Goal: Contribute content: Add original content to the website for others to see

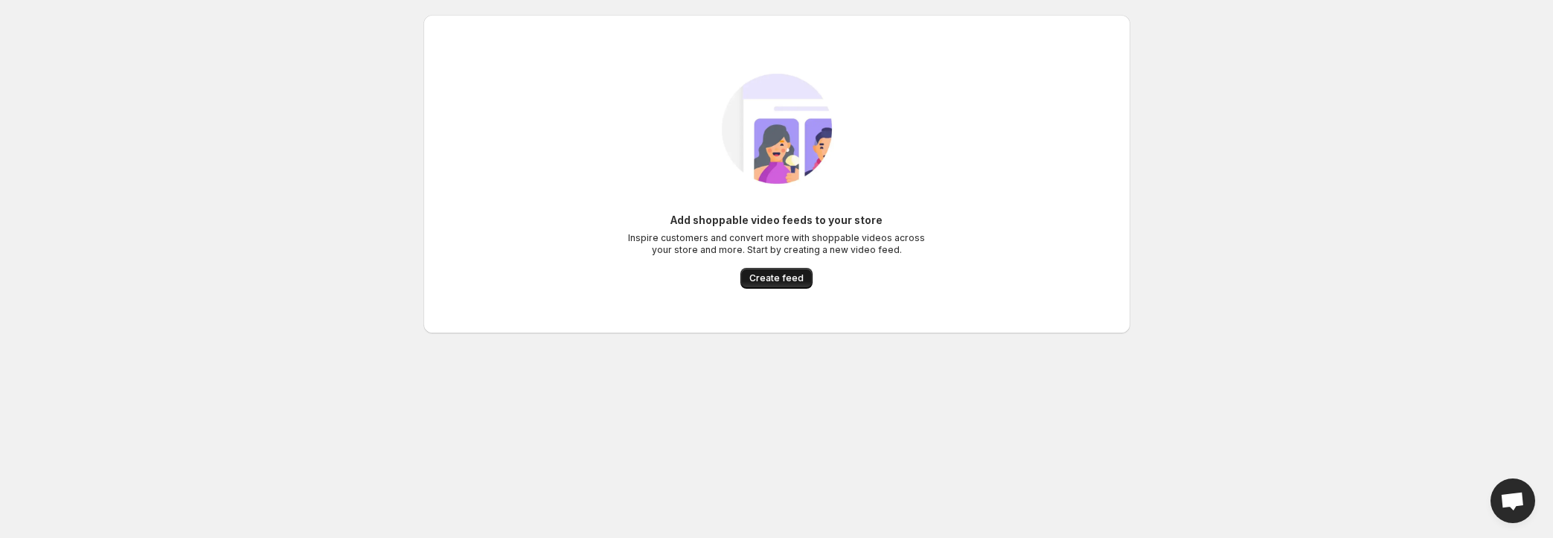
click at [792, 275] on span "Create feed" at bounding box center [776, 278] width 54 height 12
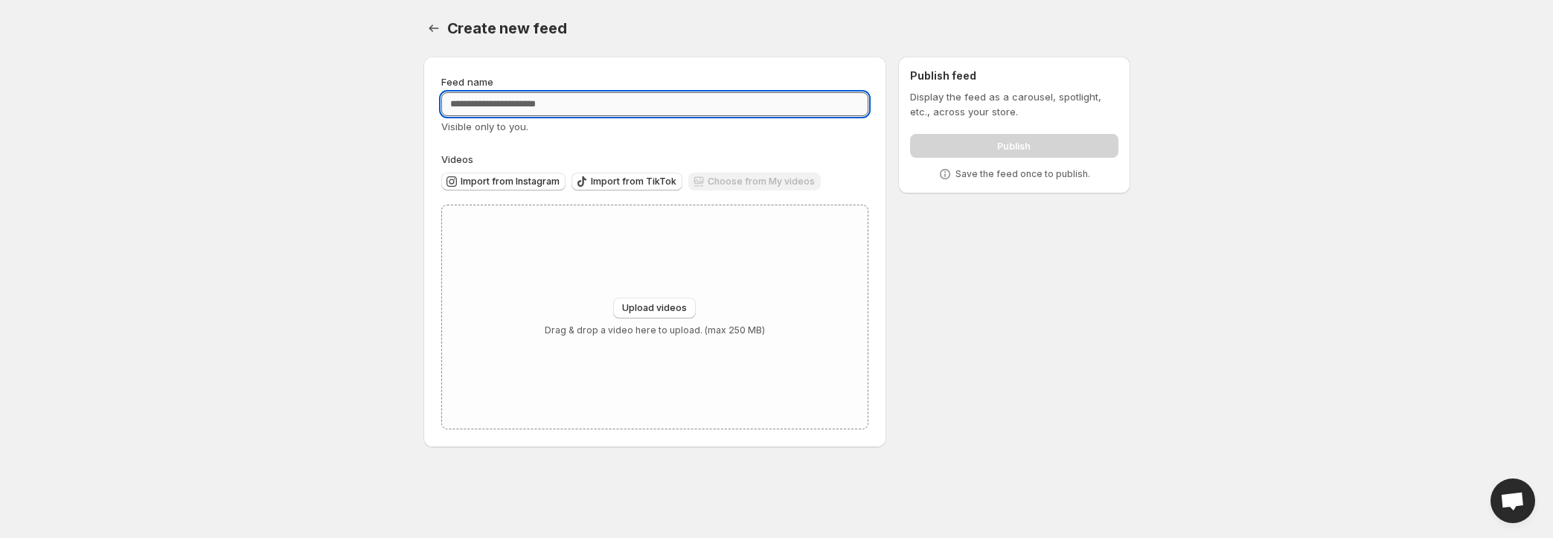
click at [578, 103] on input "Feed name" at bounding box center [655, 104] width 428 height 24
type input "**********"
click at [635, 310] on span "Upload videos" at bounding box center [654, 308] width 65 height 12
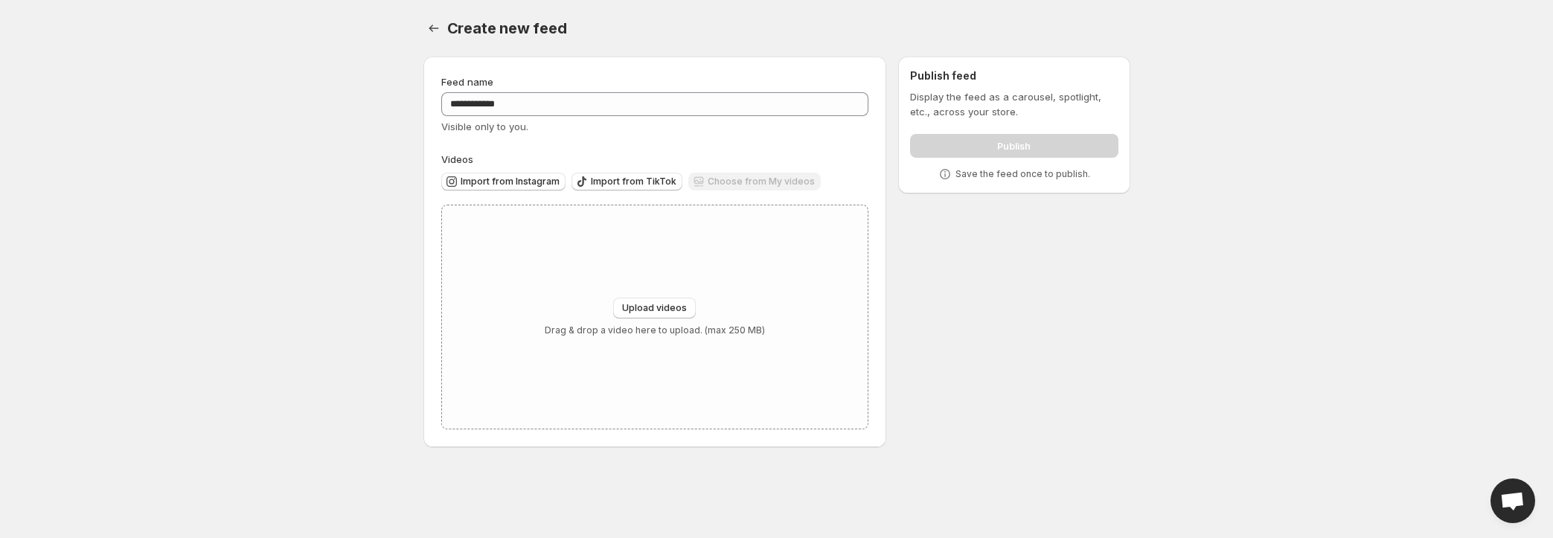
click at [755, 180] on div "Choose from My videos" at bounding box center [754, 183] width 132 height 20
click at [672, 307] on span "Upload videos" at bounding box center [654, 308] width 65 height 12
type input "**********"
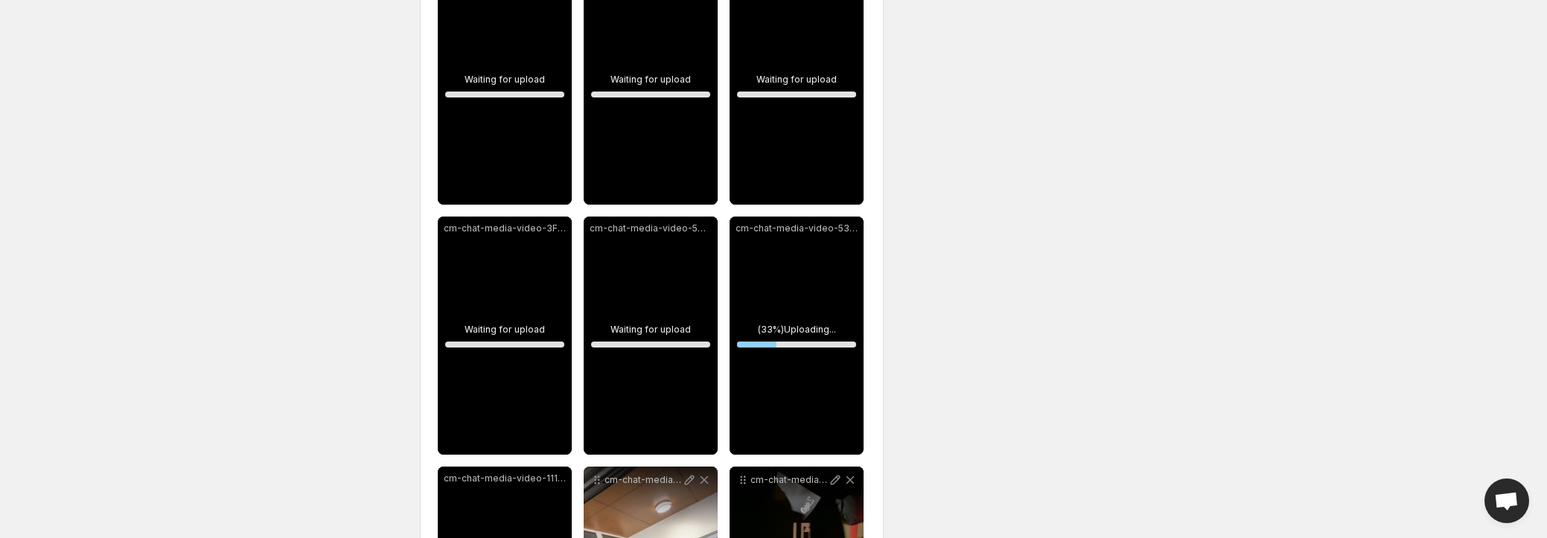
scroll to position [467, 0]
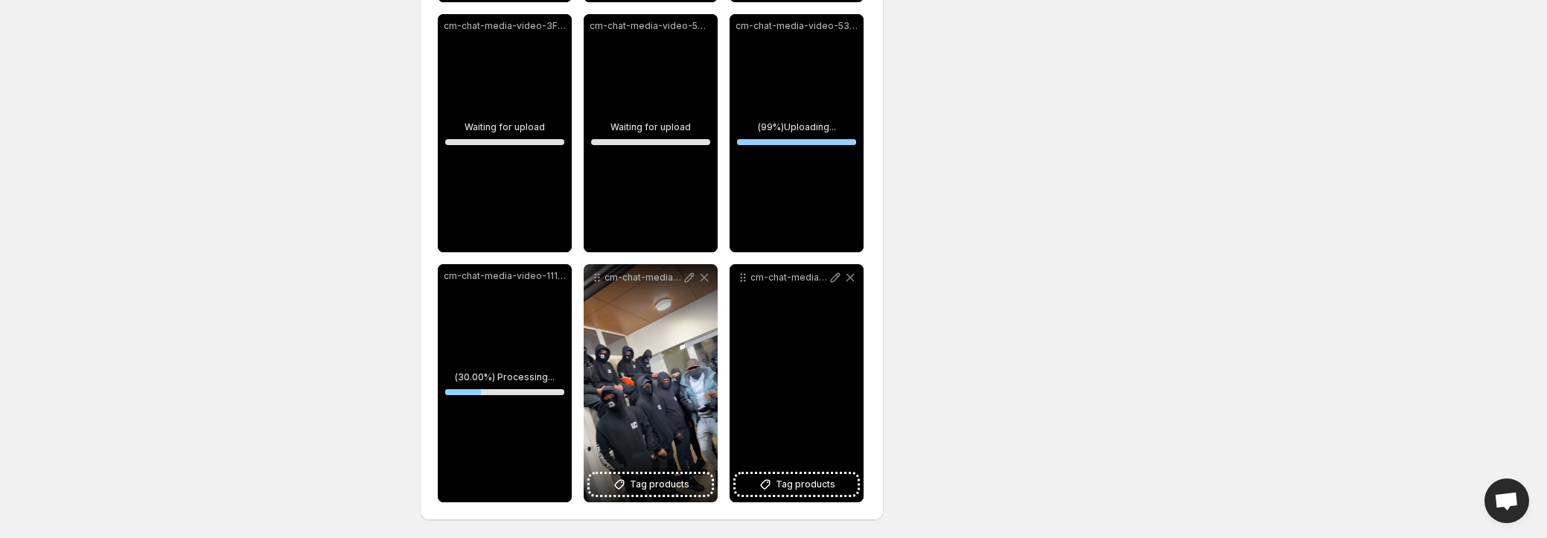
click at [848, 276] on icon at bounding box center [849, 277] width 15 height 15
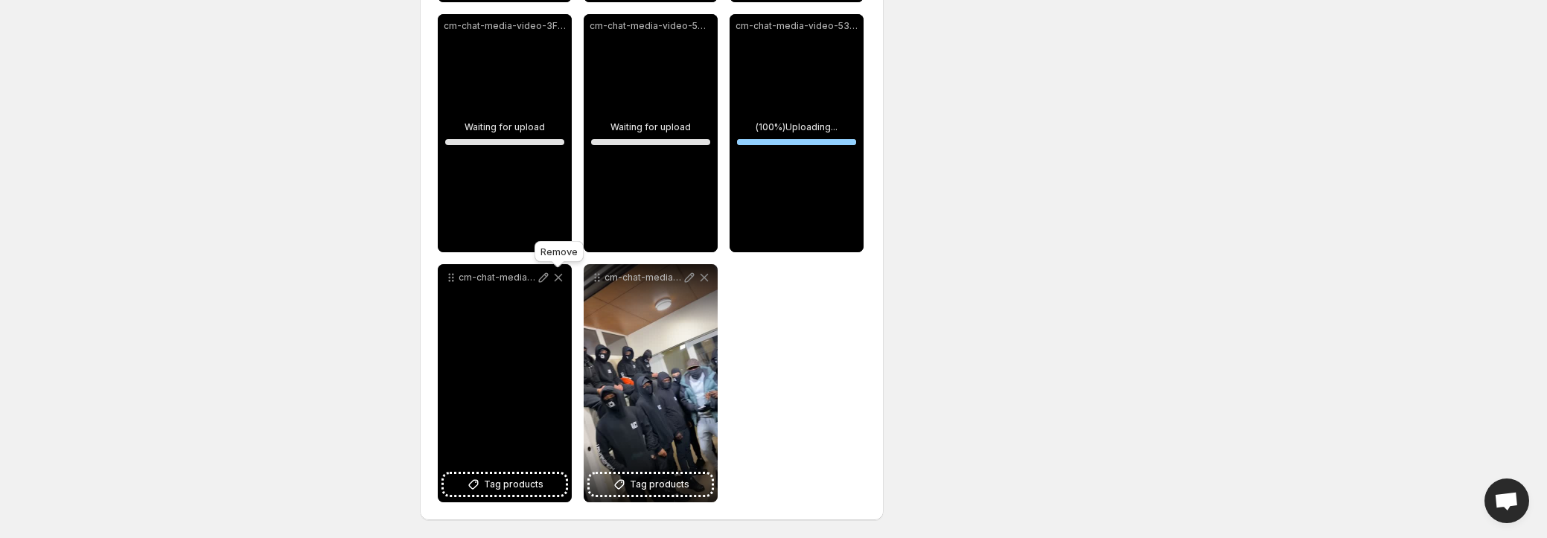
click at [560, 273] on icon at bounding box center [558, 277] width 15 height 15
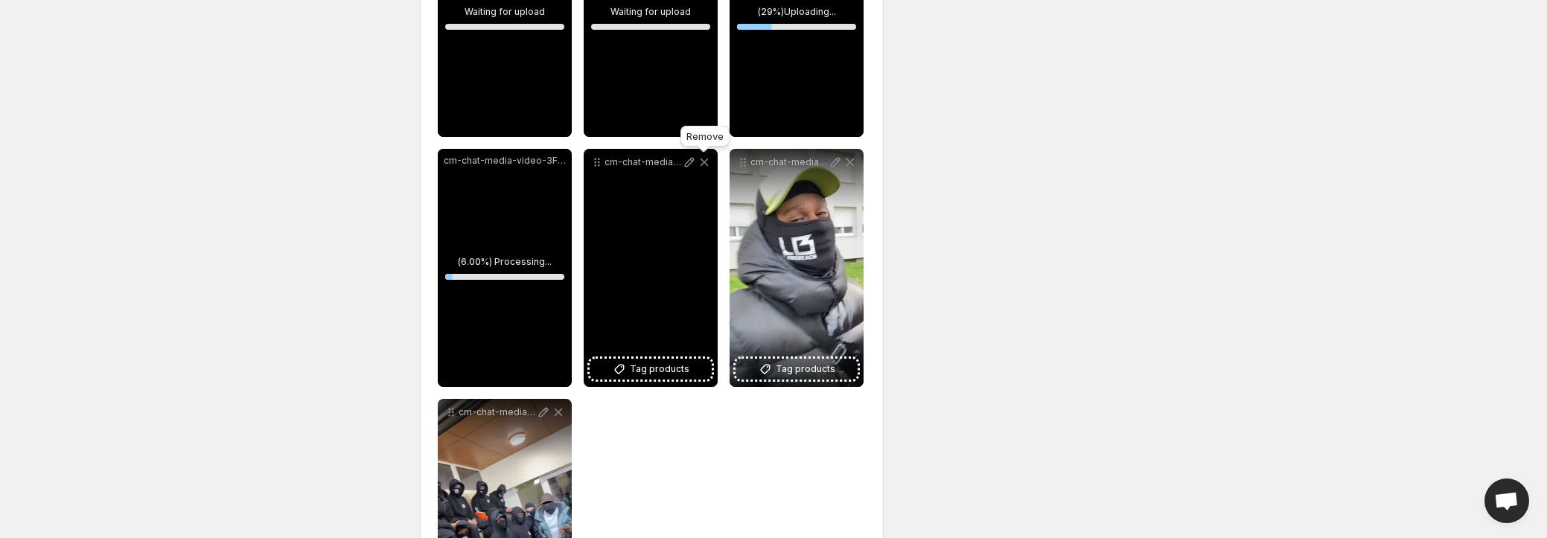
click at [699, 161] on icon at bounding box center [704, 162] width 15 height 15
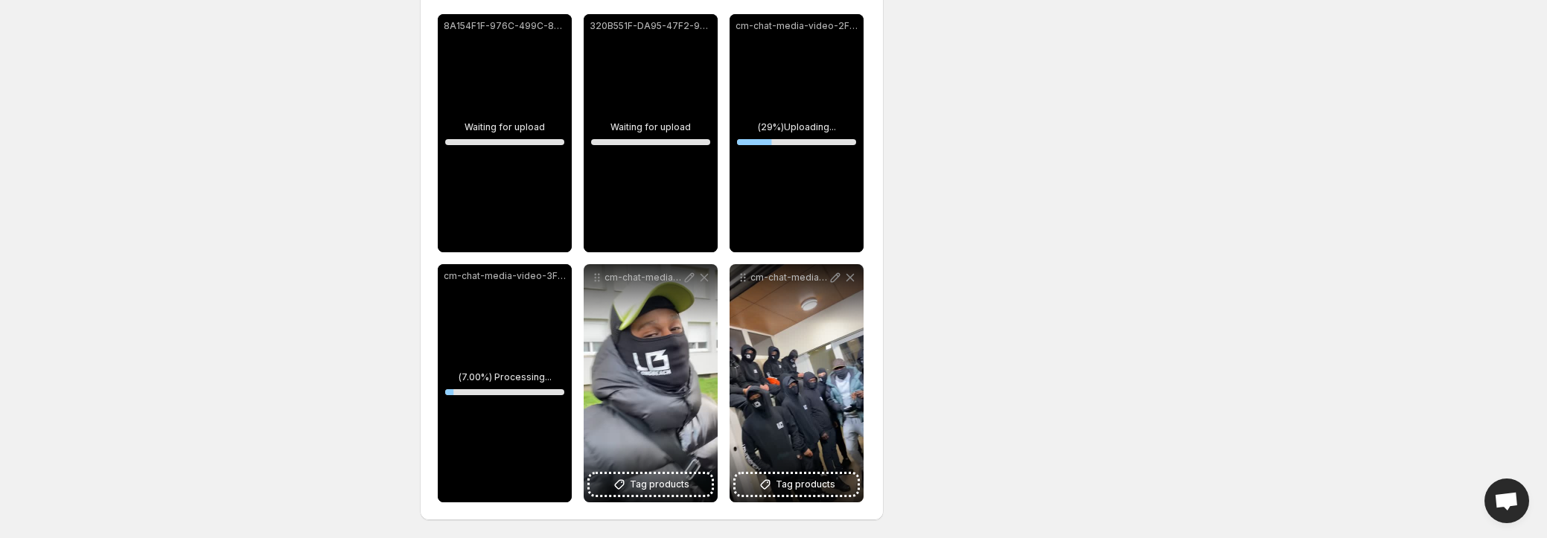
scroll to position [217, 0]
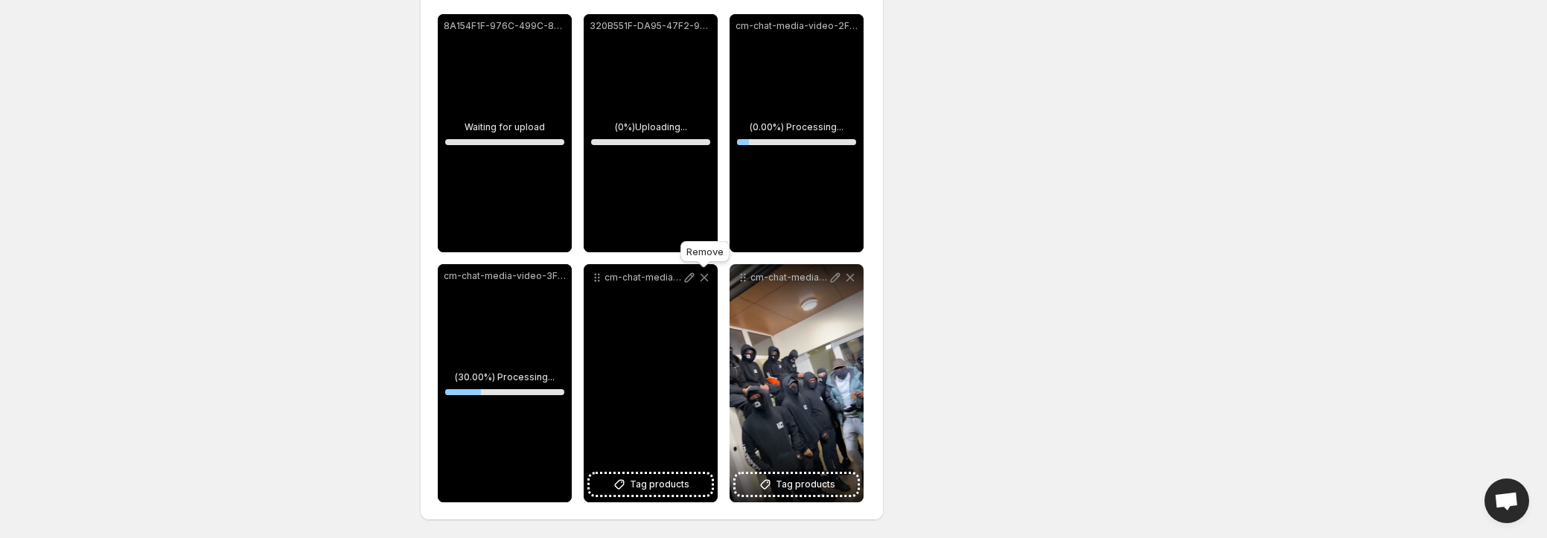
click at [705, 275] on icon at bounding box center [704, 278] width 8 height 8
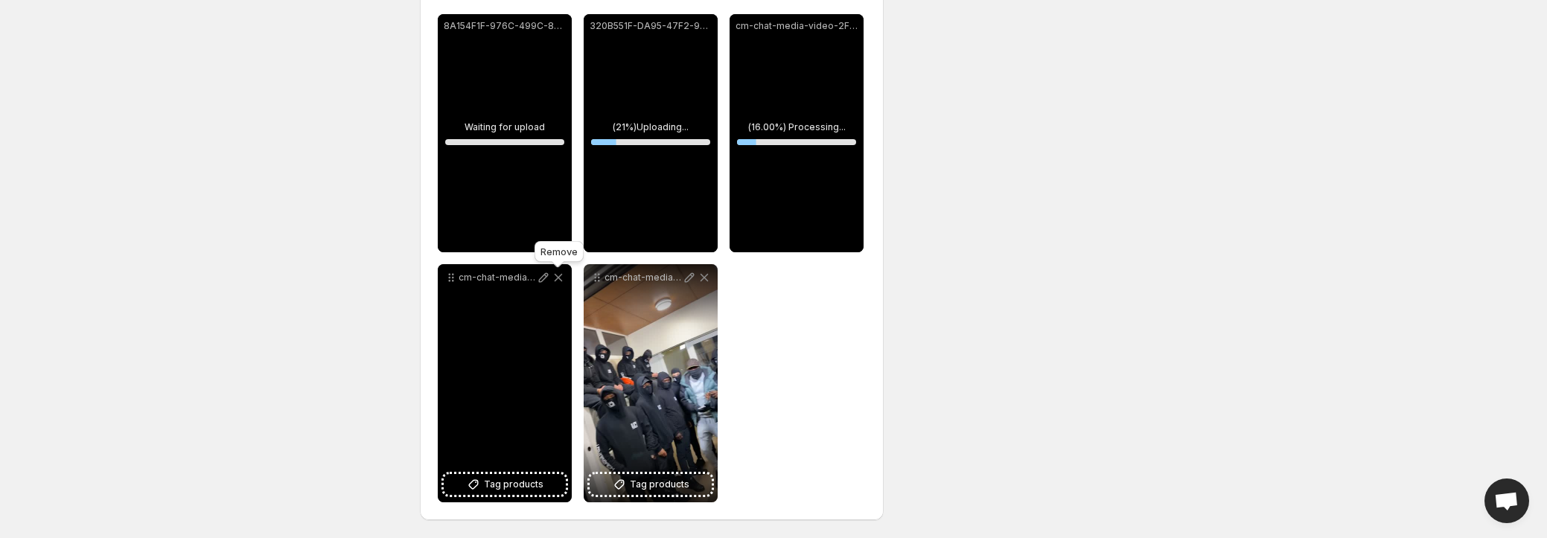
click at [556, 275] on icon at bounding box center [558, 278] width 8 height 8
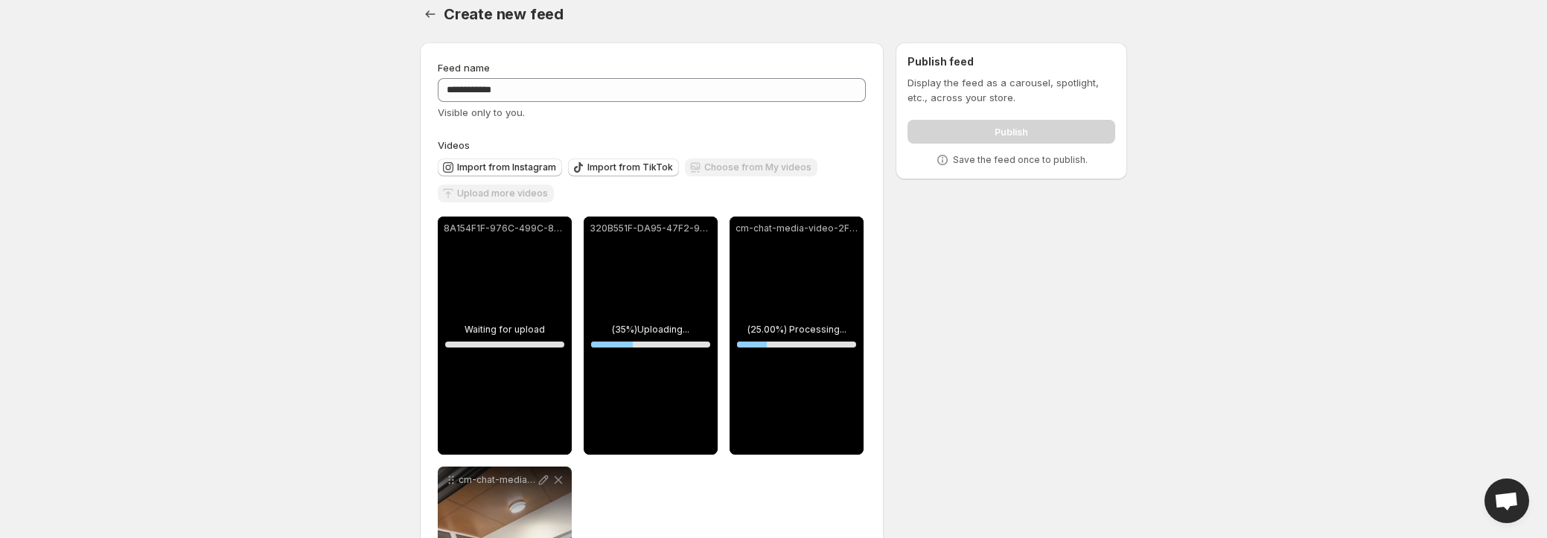
scroll to position [82, 0]
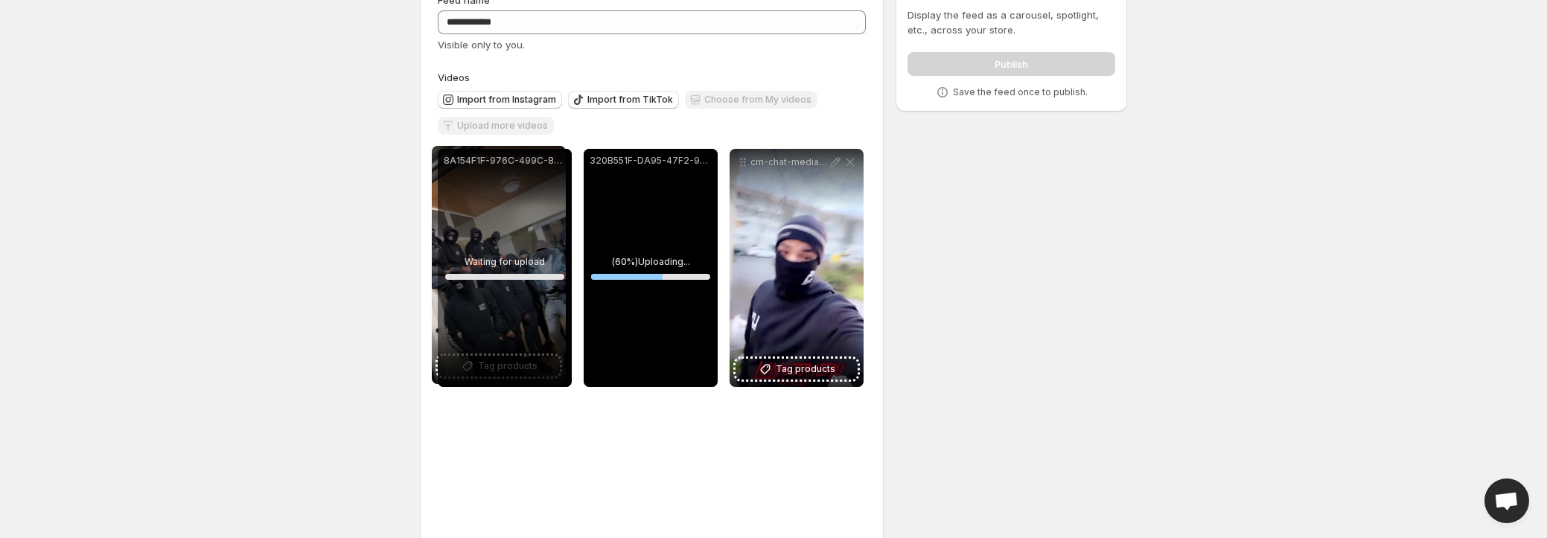
drag, startPoint x: 453, startPoint y: 412, endPoint x: 447, endPoint y: 156, distance: 256.1
click at [447, 156] on div "**********" at bounding box center [652, 393] width 428 height 488
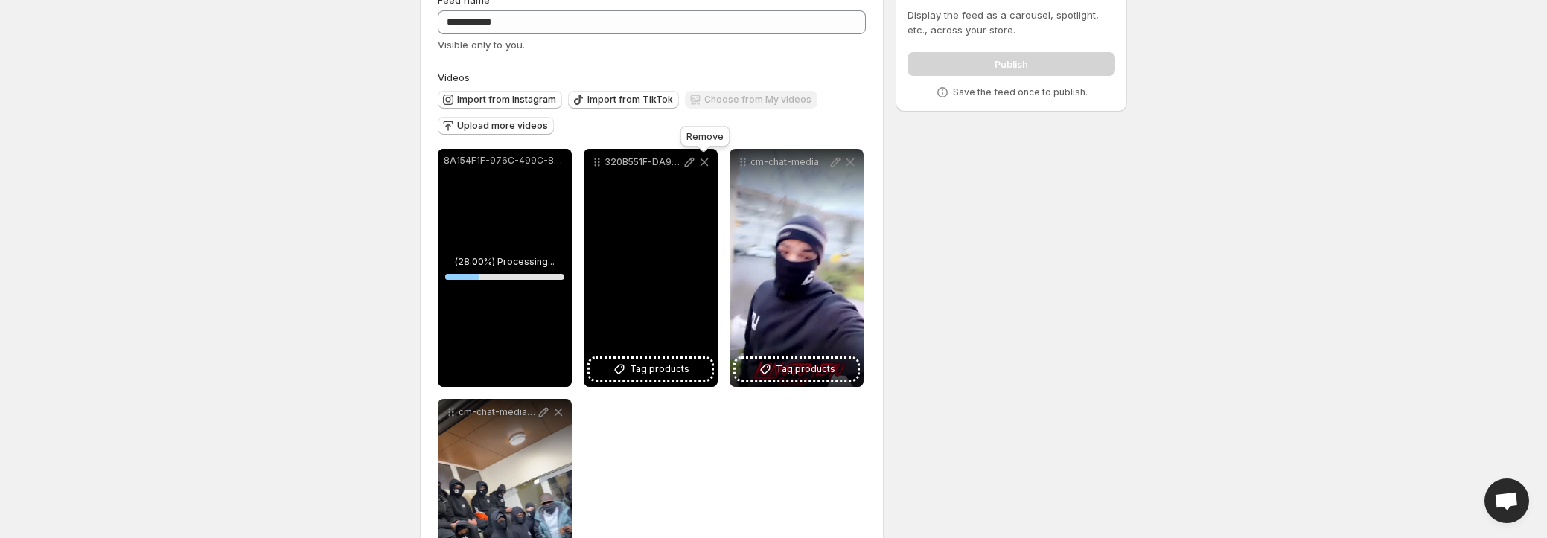
click at [706, 167] on icon at bounding box center [704, 162] width 15 height 15
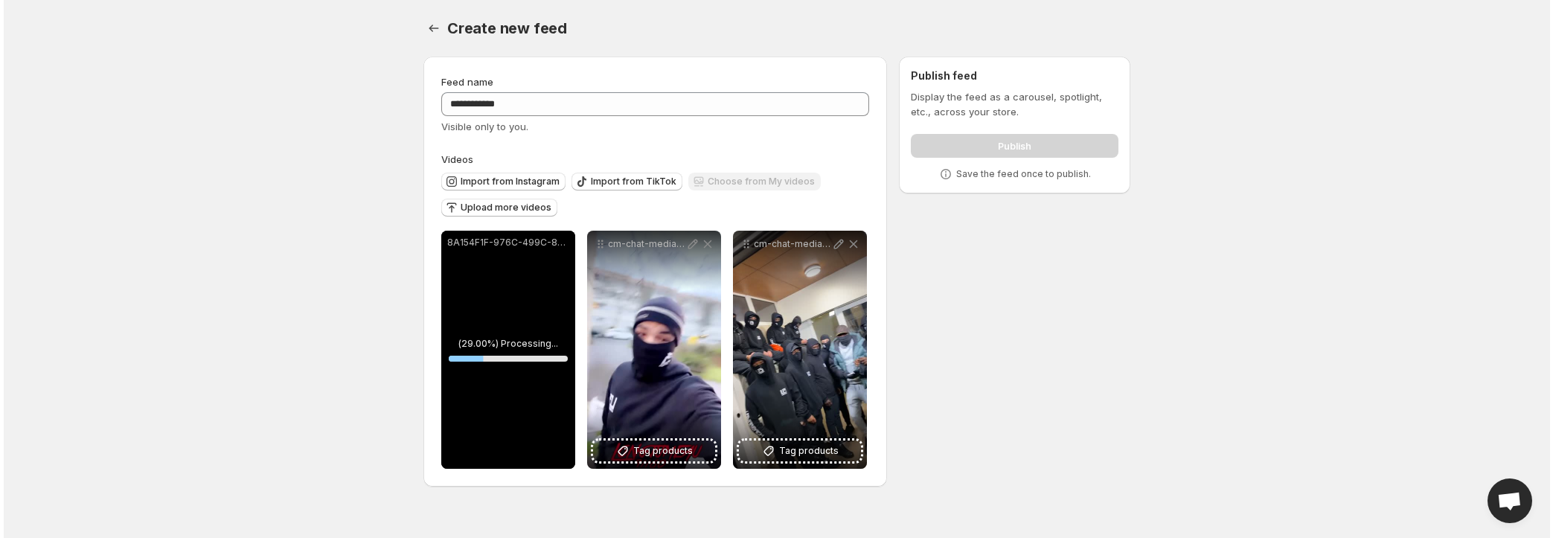
scroll to position [0, 0]
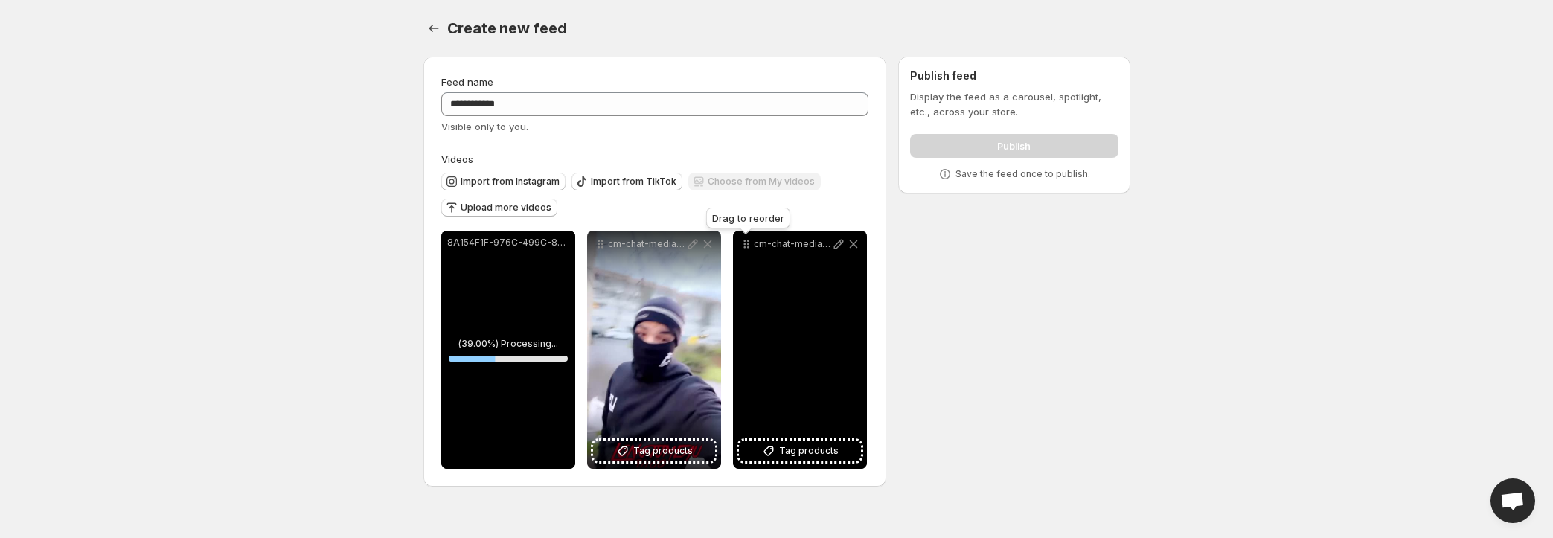
drag, startPoint x: 474, startPoint y: 252, endPoint x: 752, endPoint y: 278, distance: 279.6
click at [441, 252] on div "**********" at bounding box center [654, 350] width 426 height 238
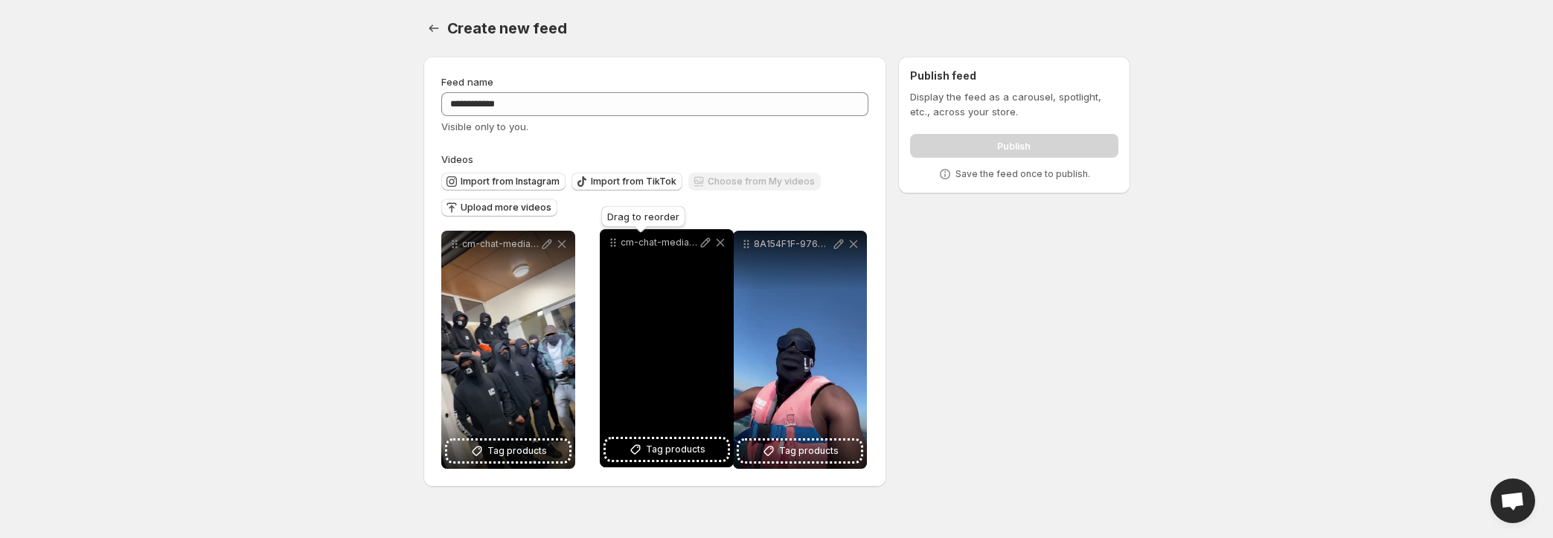
drag, startPoint x: 697, startPoint y: 246, endPoint x: 613, endPoint y: 246, distance: 84.1
click at [613, 246] on icon at bounding box center [613, 242] width 15 height 15
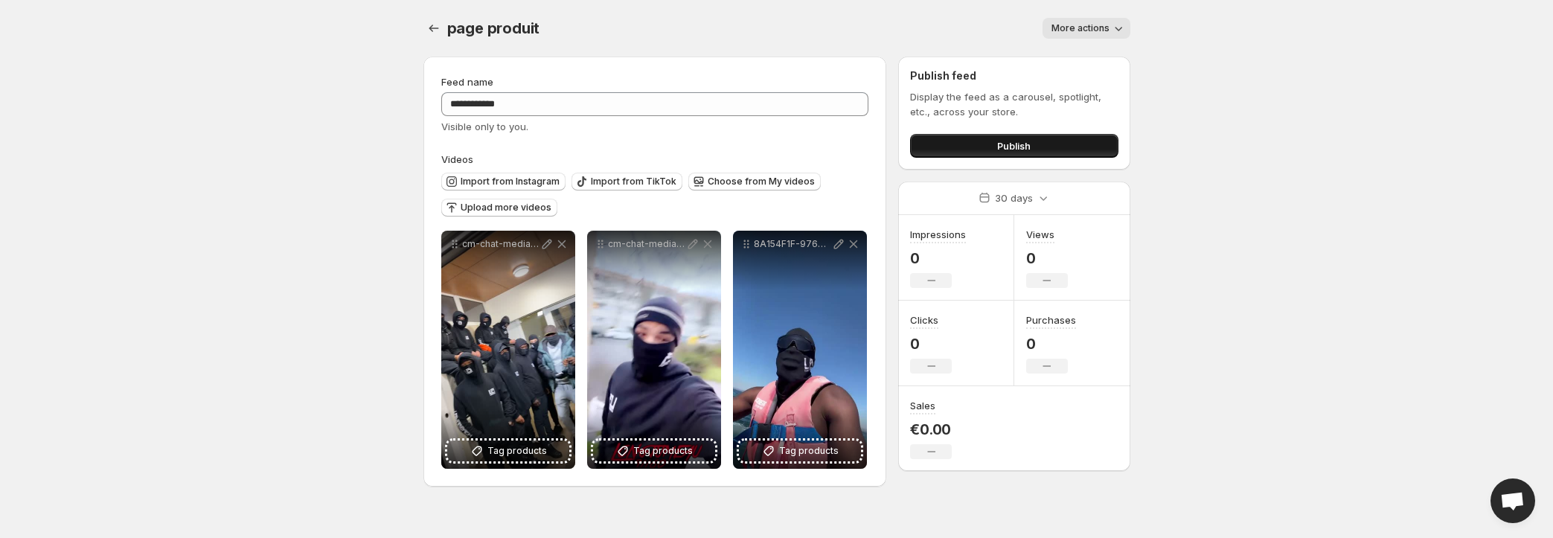
click at [988, 146] on button "Publish" at bounding box center [1014, 146] width 208 height 24
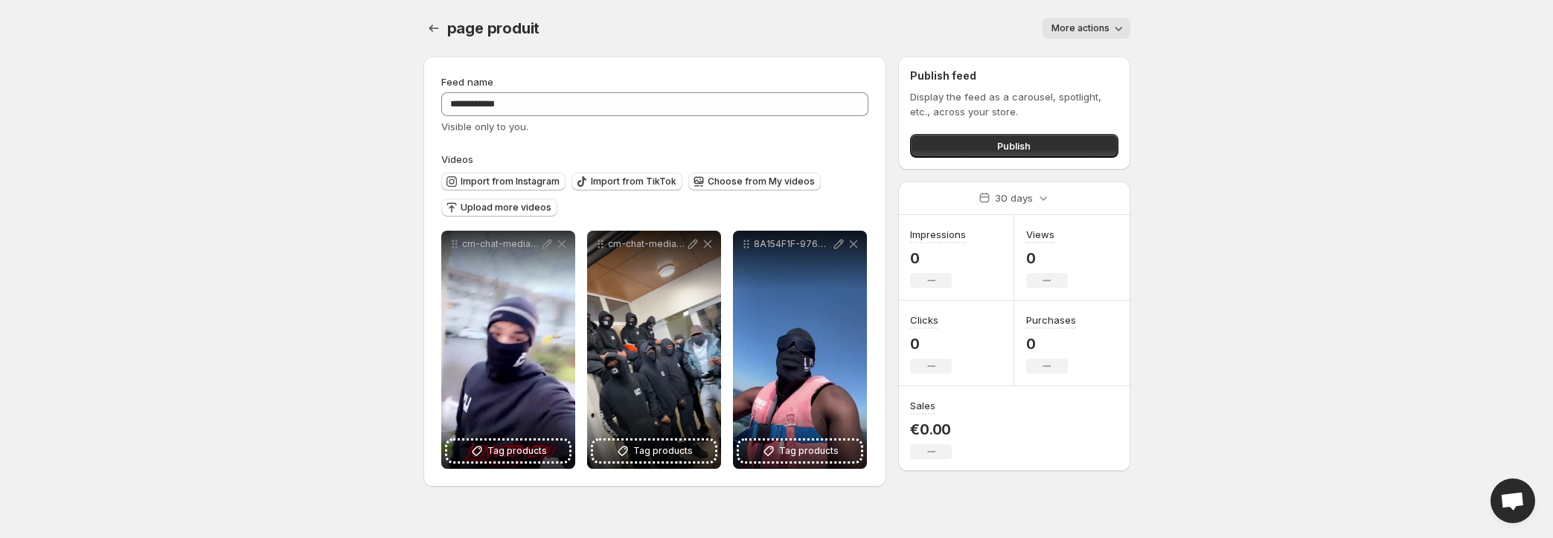
click at [1111, 28] on icon "button" at bounding box center [1118, 28] width 15 height 15
click at [1111, 24] on icon "button" at bounding box center [1118, 28] width 15 height 15
click at [1054, 146] on button "Publish" at bounding box center [1014, 146] width 208 height 24
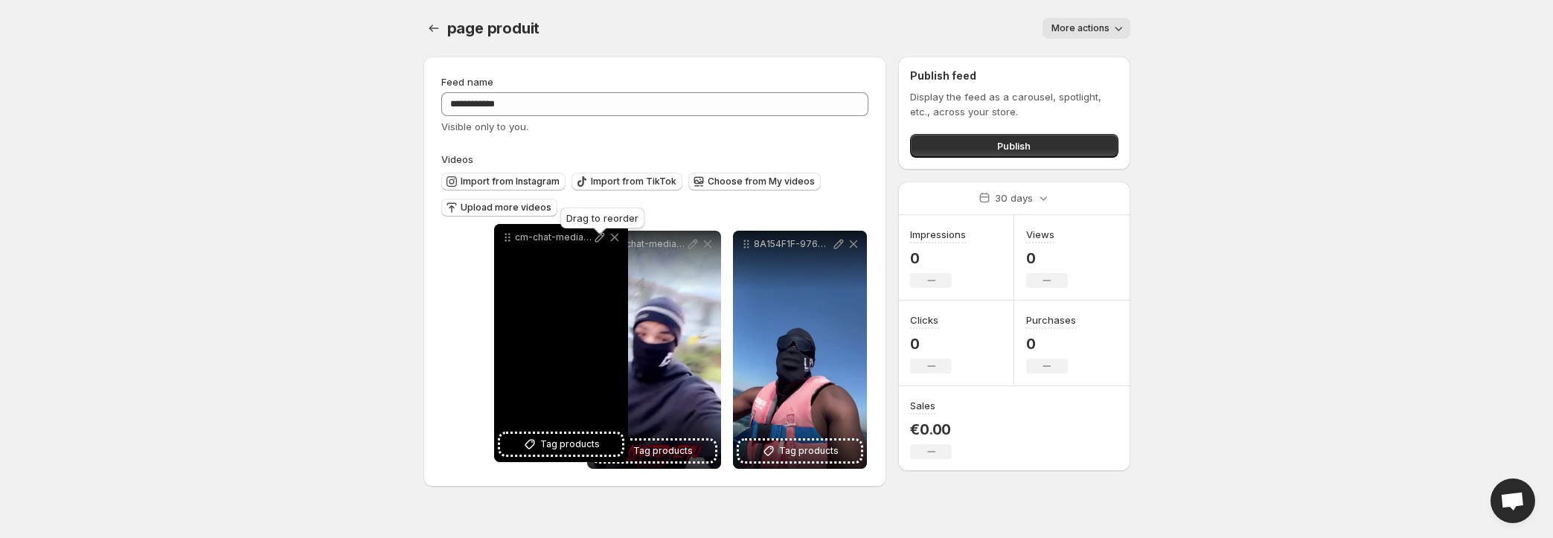
drag, startPoint x: 603, startPoint y: 247, endPoint x: 501, endPoint y: 249, distance: 102.0
click at [501, 245] on icon at bounding box center [507, 237] width 15 height 15
